Goal: Navigation & Orientation: Find specific page/section

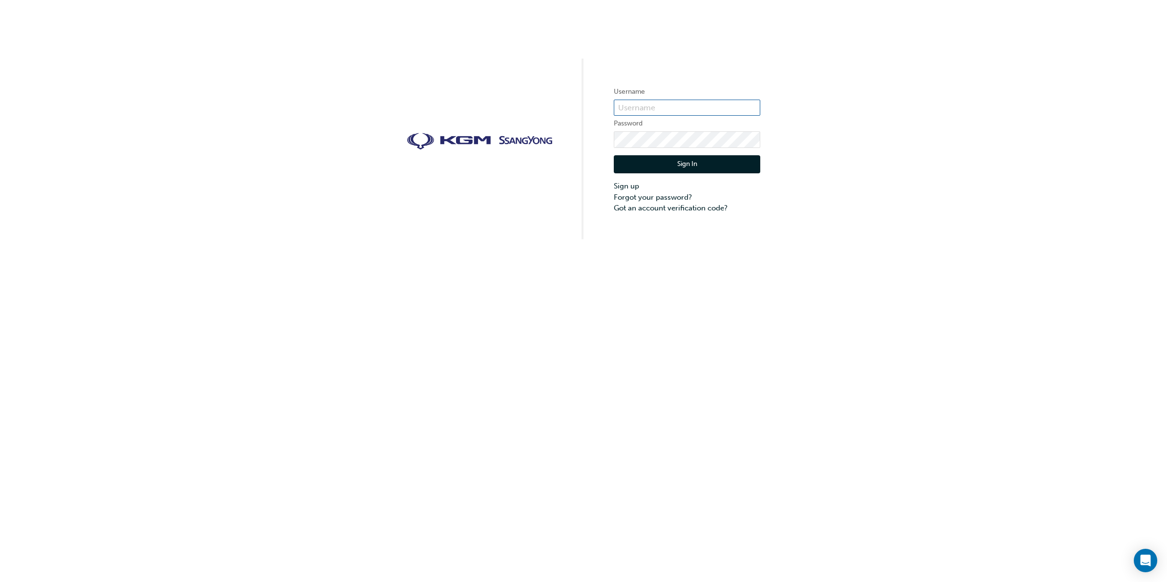
type input "Fareen.Begum"
click at [699, 159] on button "Sign In" at bounding box center [687, 164] width 146 height 19
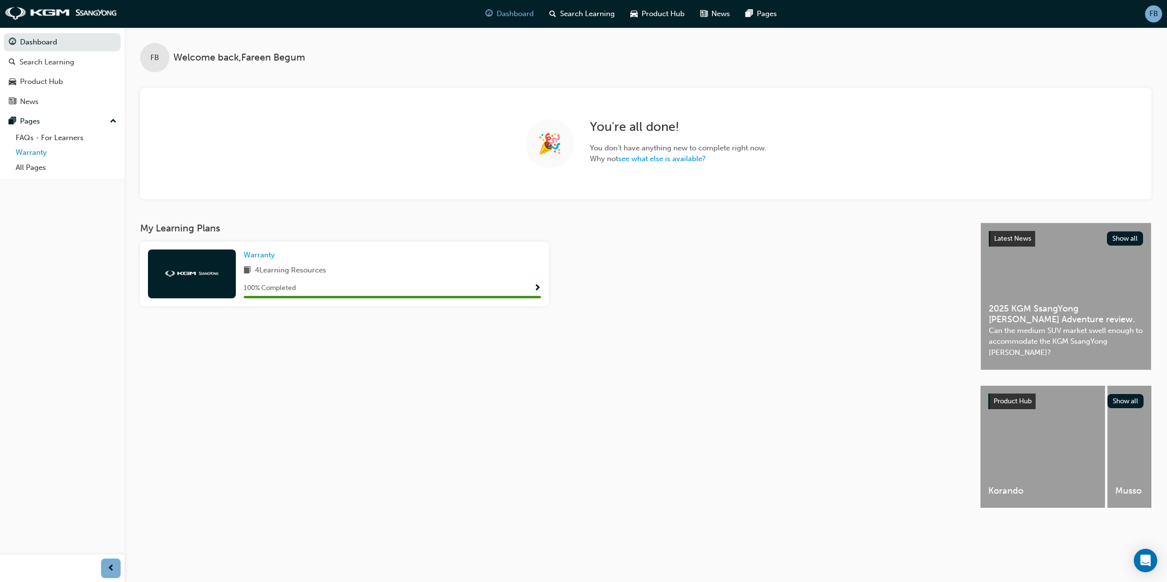
click at [39, 149] on link "Warranty" at bounding box center [66, 152] width 109 height 15
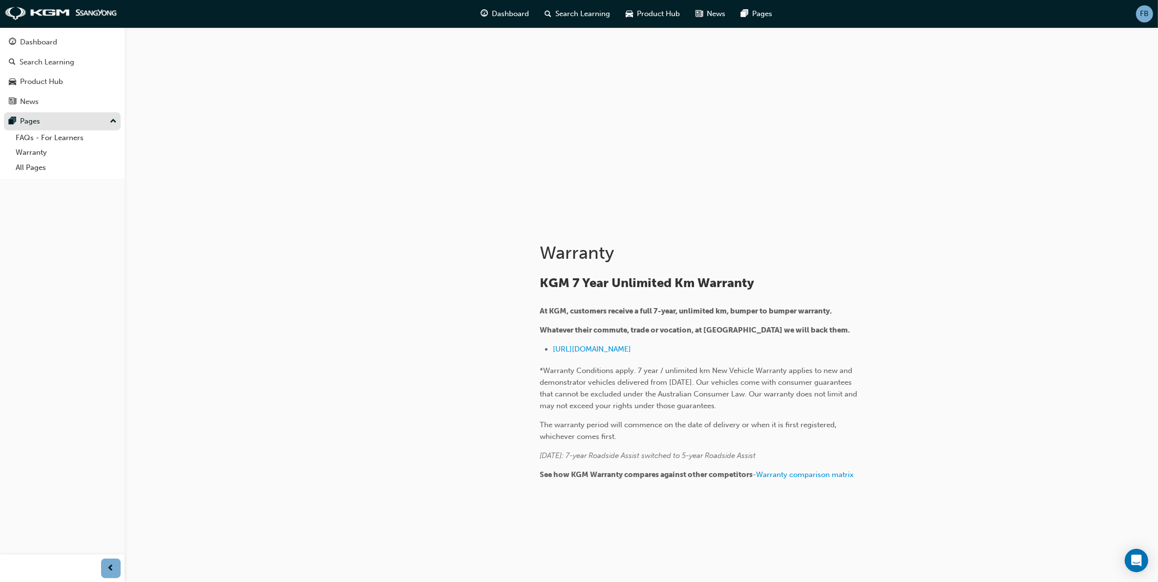
click at [50, 126] on div "Pages" at bounding box center [62, 121] width 107 height 12
click at [50, 96] on div "News" at bounding box center [62, 102] width 107 height 12
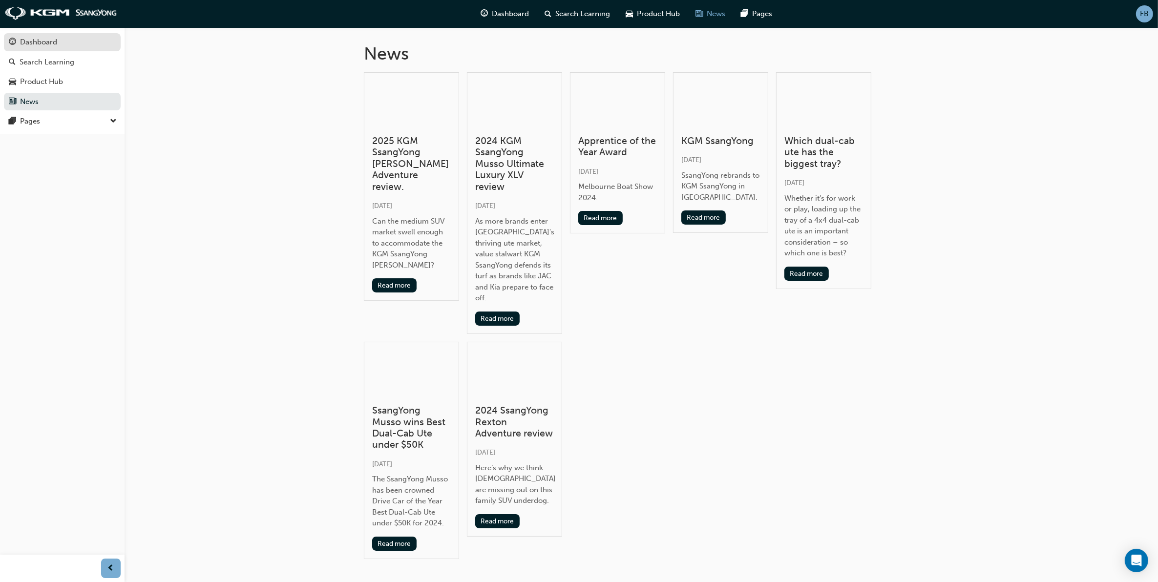
click at [40, 42] on div "Dashboard" at bounding box center [38, 42] width 37 height 11
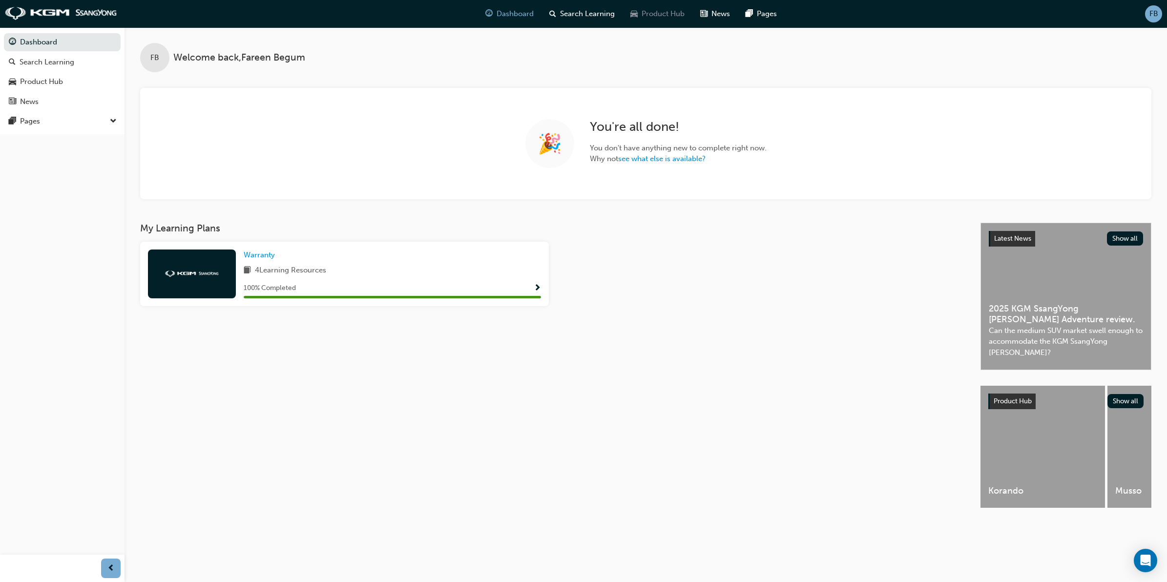
click at [648, 12] on span "Product Hub" at bounding box center [663, 13] width 43 height 11
